Goal: Information Seeking & Learning: Learn about a topic

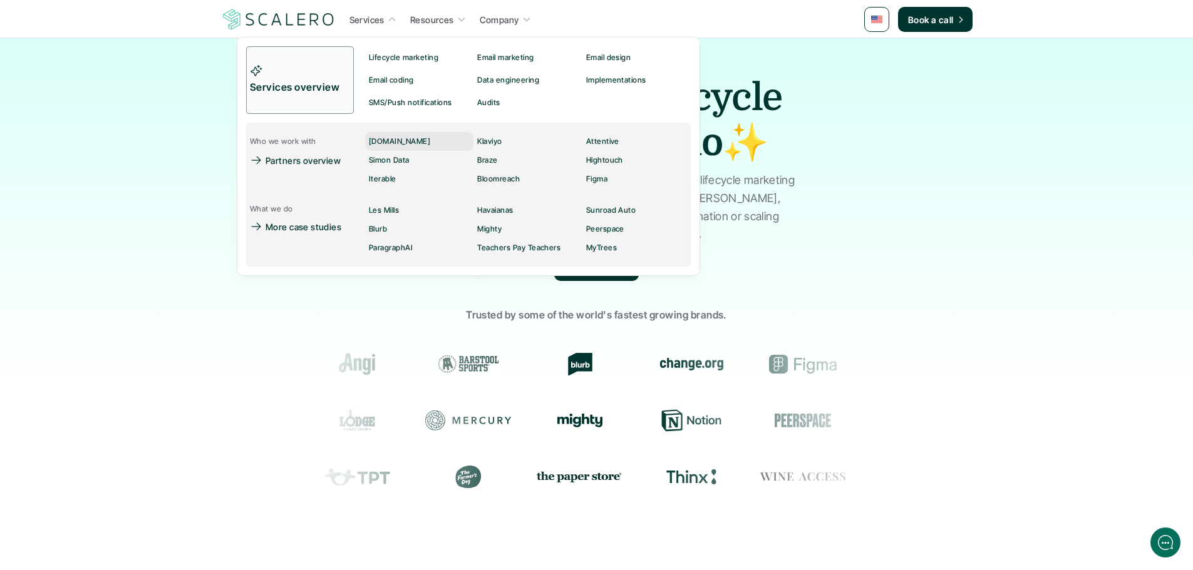
click at [394, 145] on p "[DOMAIN_NAME]" at bounding box center [399, 141] width 61 height 9
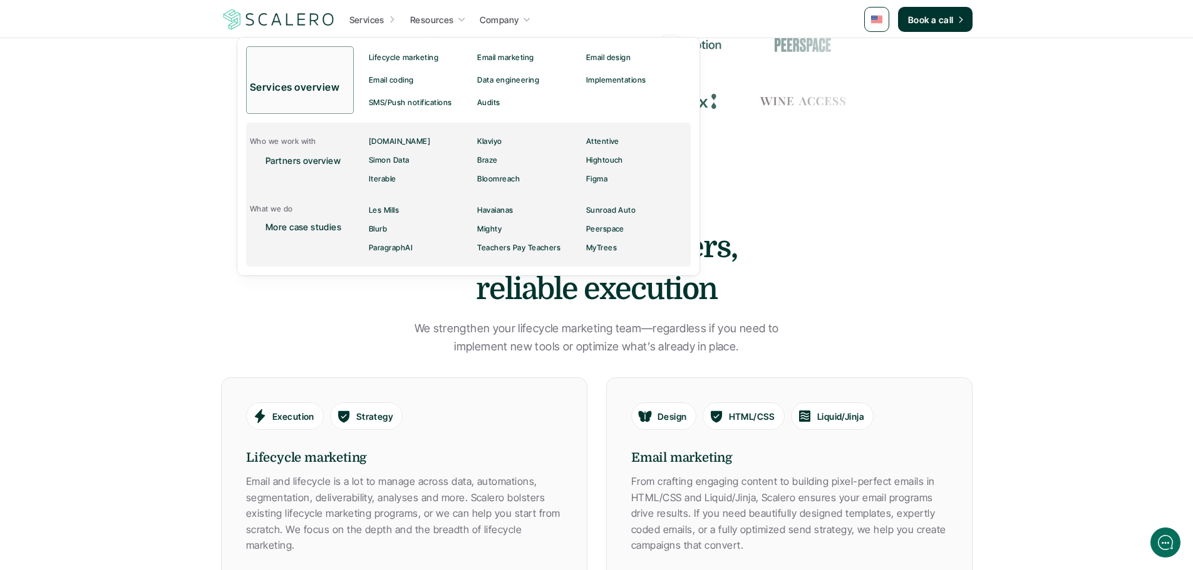
click at [378, 18] on p "Services" at bounding box center [366, 19] width 35 height 13
click at [606, 78] on p "Implementations" at bounding box center [615, 80] width 60 height 9
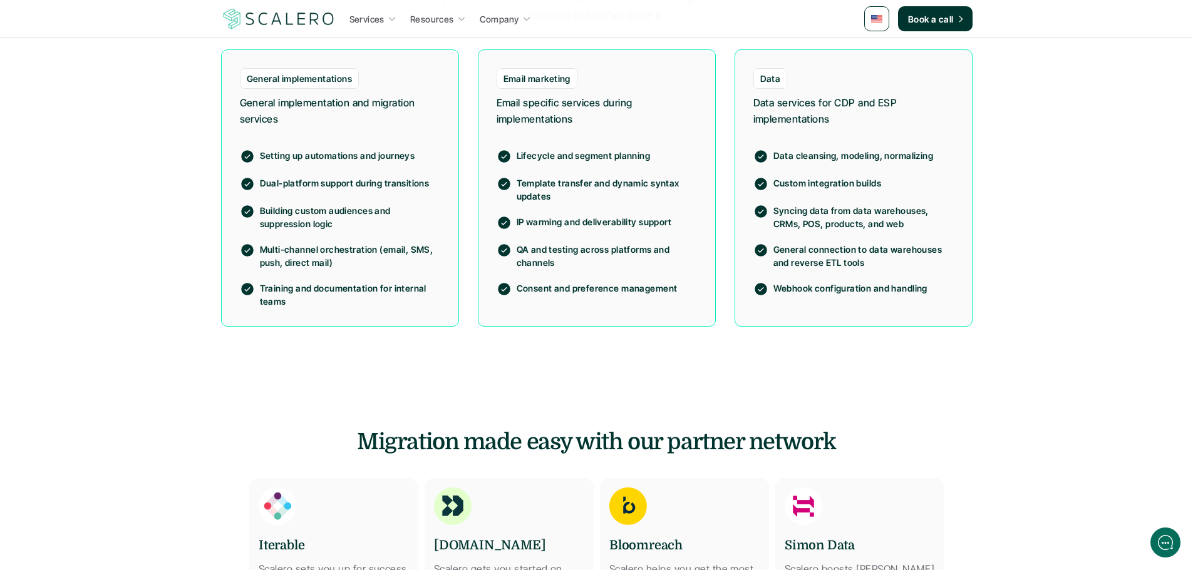
scroll to position [1064, 0]
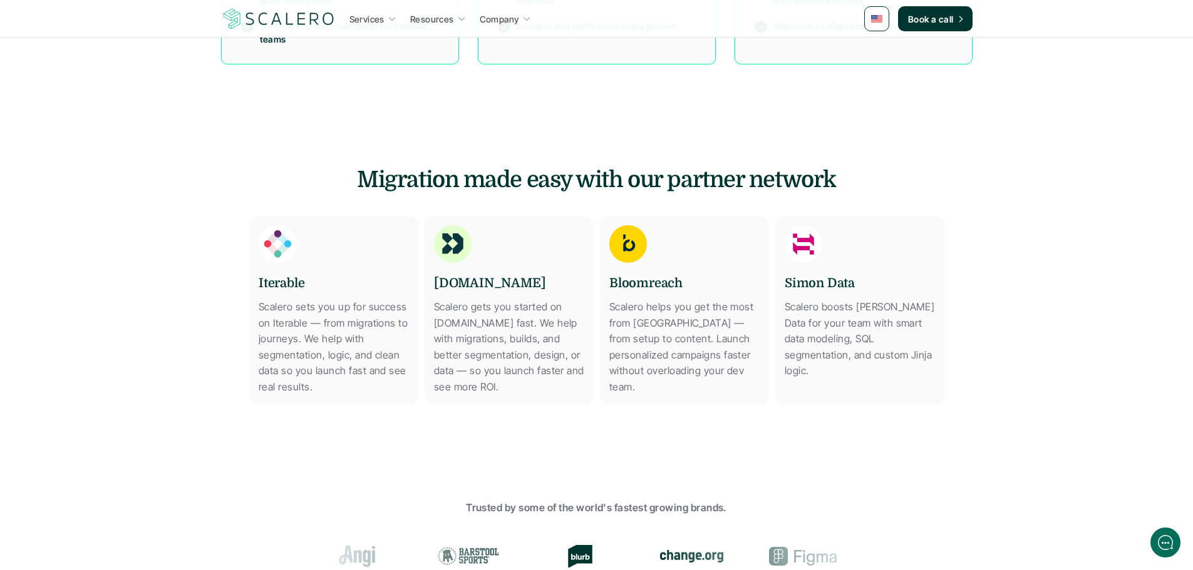
click at [879, 16] on img at bounding box center [876, 19] width 11 height 8
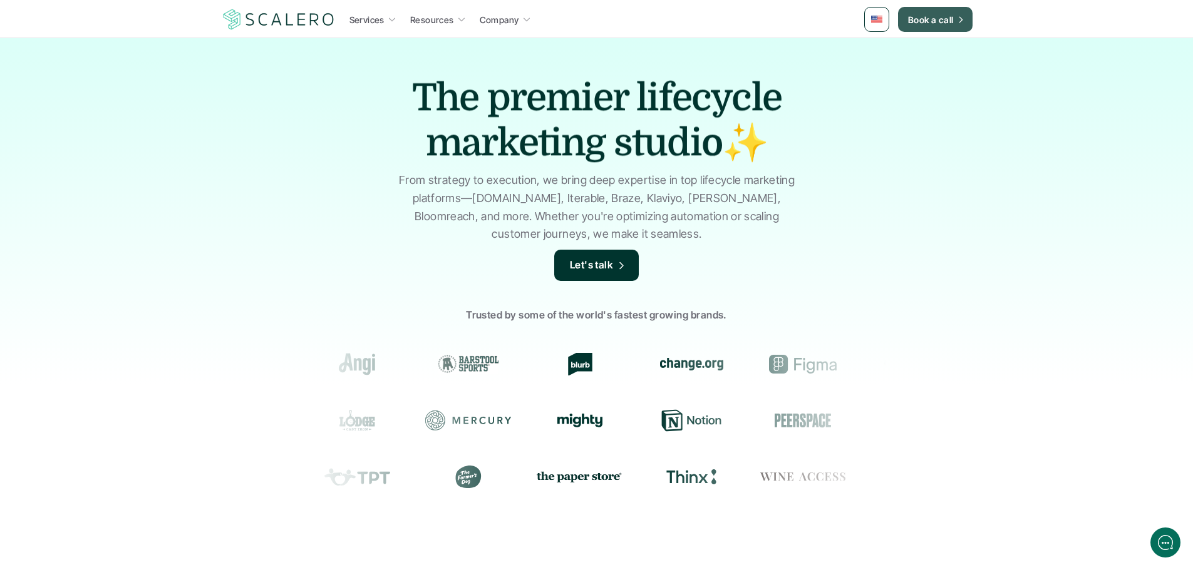
click at [881, 19] on img at bounding box center [876, 20] width 11 height 8
click at [881, 11] on link at bounding box center [876, 19] width 25 height 25
click at [1024, 16] on nav "Services Resources Company Book a call" at bounding box center [596, 20] width 1193 height 38
click at [881, 21] on img at bounding box center [876, 20] width 11 height 8
click at [877, 49] on img at bounding box center [877, 50] width 10 height 7
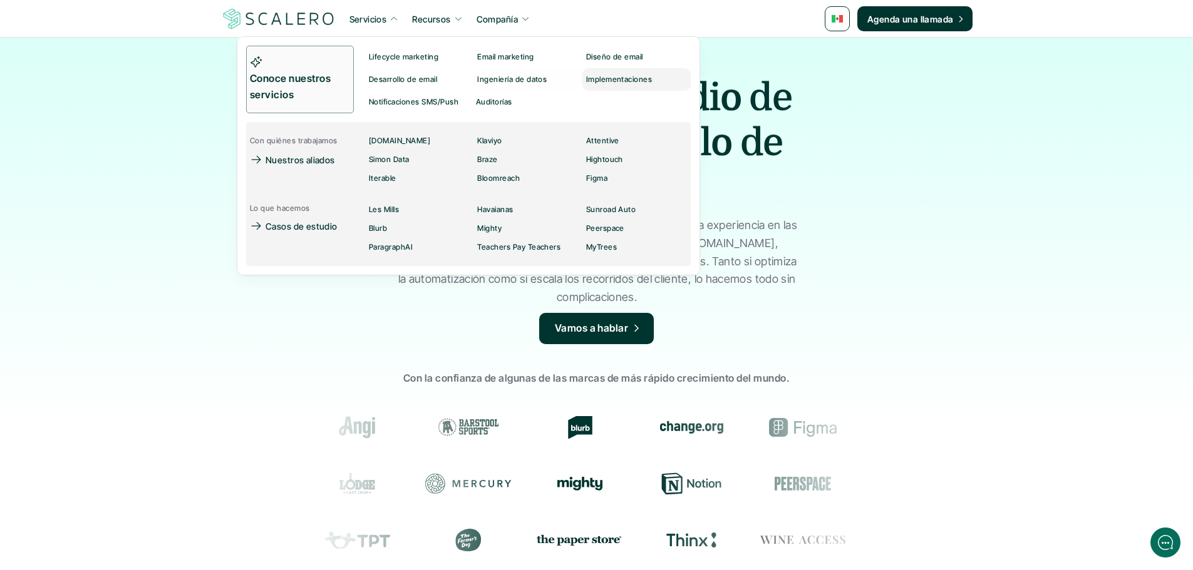
click at [595, 77] on p "Implementaciones" at bounding box center [618, 79] width 66 height 9
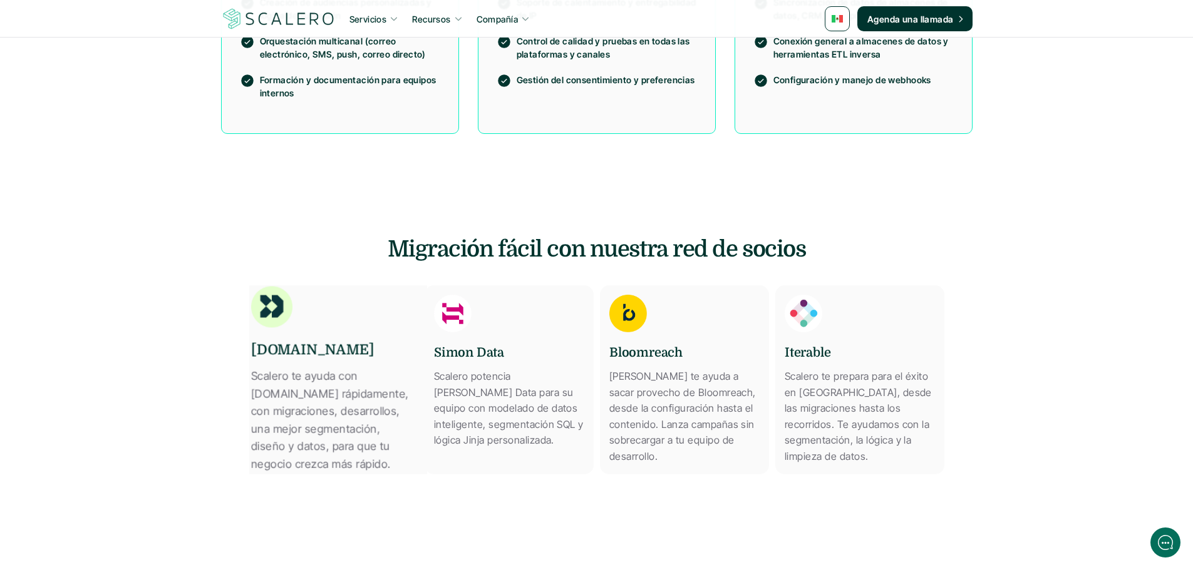
scroll to position [1127, 0]
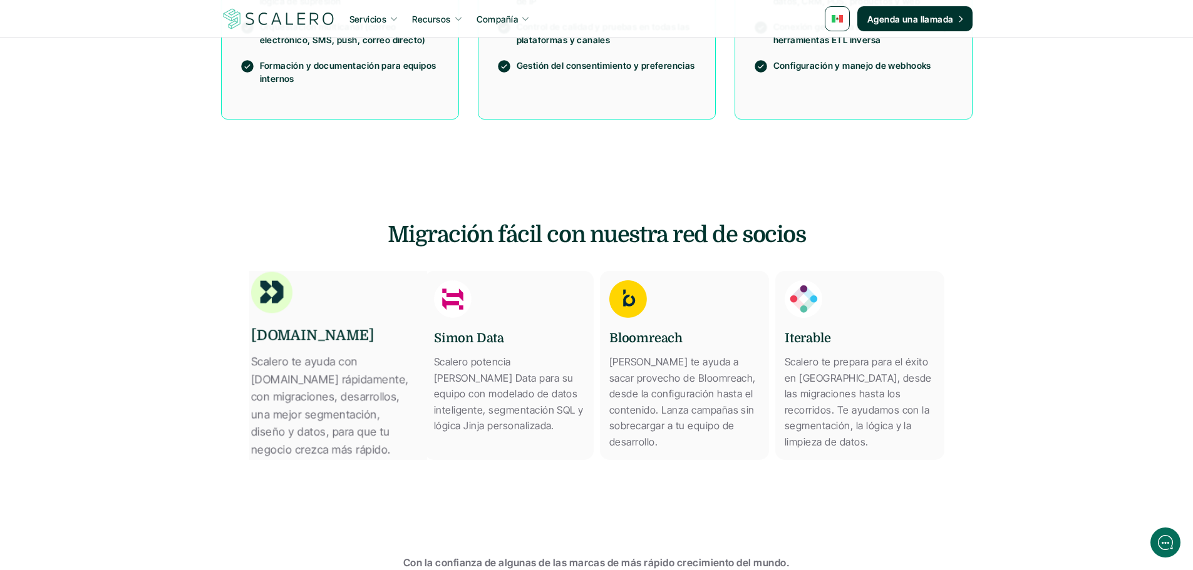
click at [348, 409] on p "Scalero te ayuda con [DOMAIN_NAME] rápidamente, con migraciones, desarrollos, u…" at bounding box center [333, 406] width 165 height 106
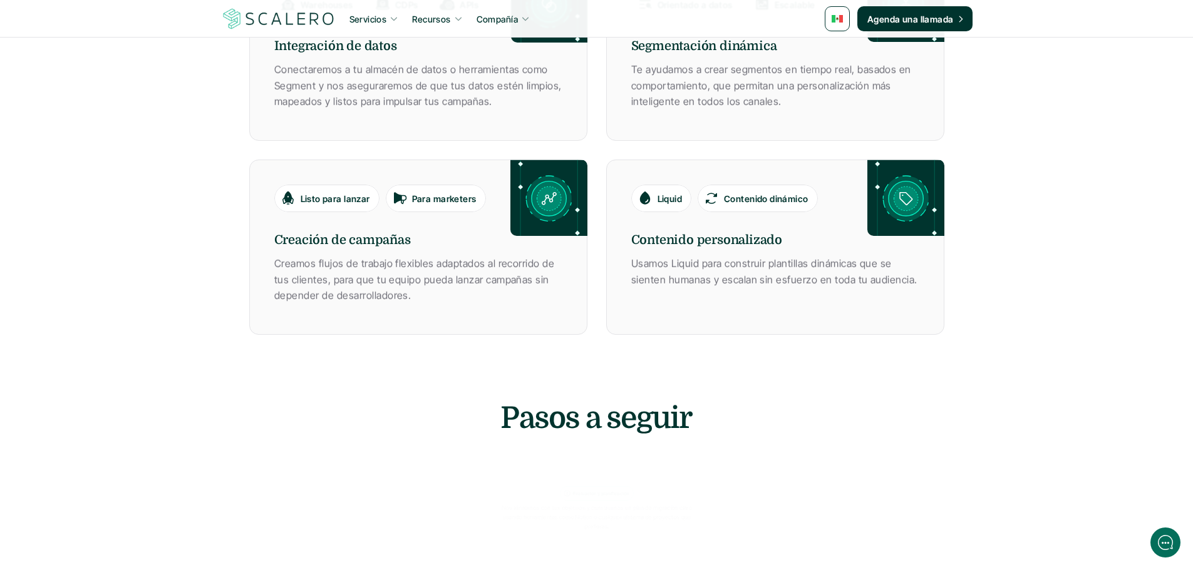
scroll to position [1002, 0]
